Goal: Check status

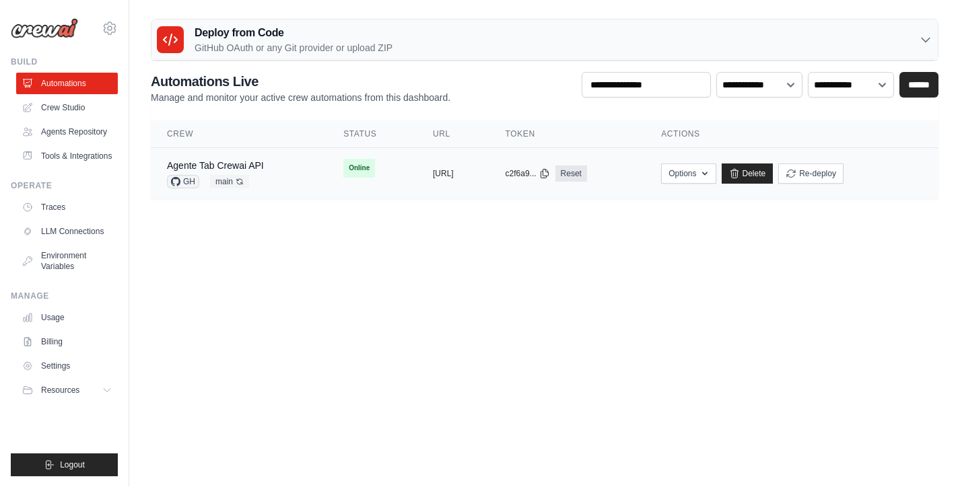
click at [281, 168] on div "Agente Tab Crewai API GH main Auto-deploy enabled" at bounding box center [239, 174] width 144 height 30
